Goal: Information Seeking & Learning: Learn about a topic

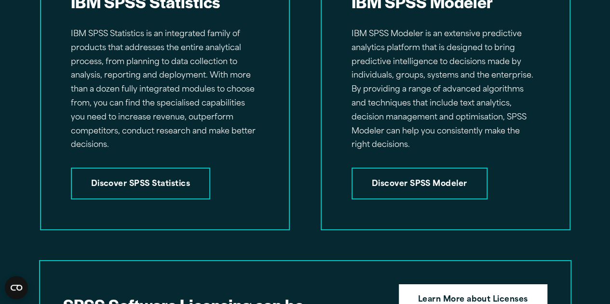
scroll to position [1570, 0]
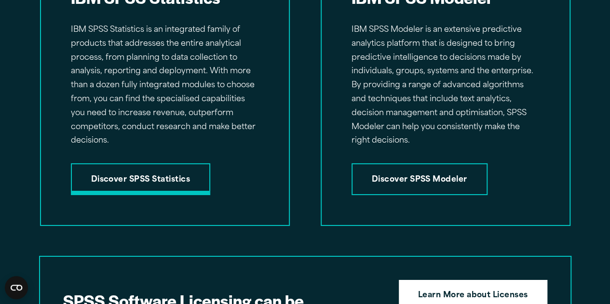
click at [194, 171] on link "Discover SPSS Statistics" at bounding box center [141, 180] width 140 height 32
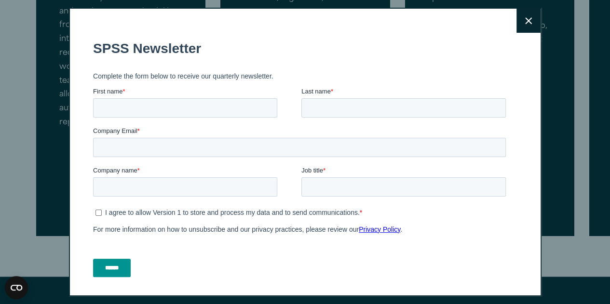
scroll to position [763, 0]
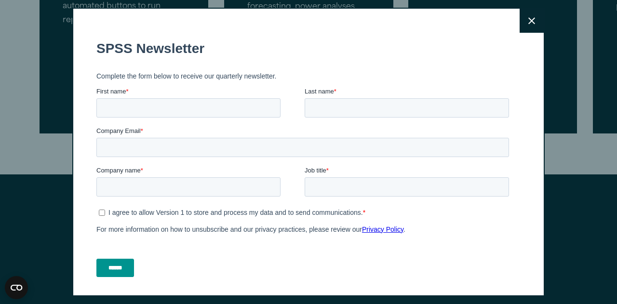
drag, startPoint x: 614, startPoint y: 18, endPoint x: 602, endPoint y: 84, distance: 67.2
click at [529, 21] on icon at bounding box center [532, 20] width 7 height 7
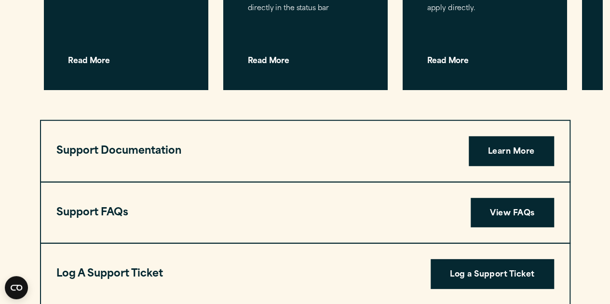
scroll to position [3110, 0]
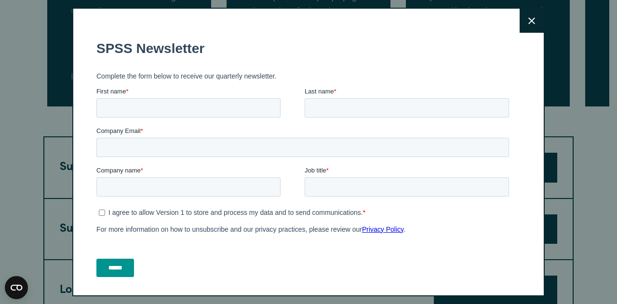
click at [526, 17] on button "Close" at bounding box center [532, 21] width 24 height 24
